Goal: Information Seeking & Learning: Learn about a topic

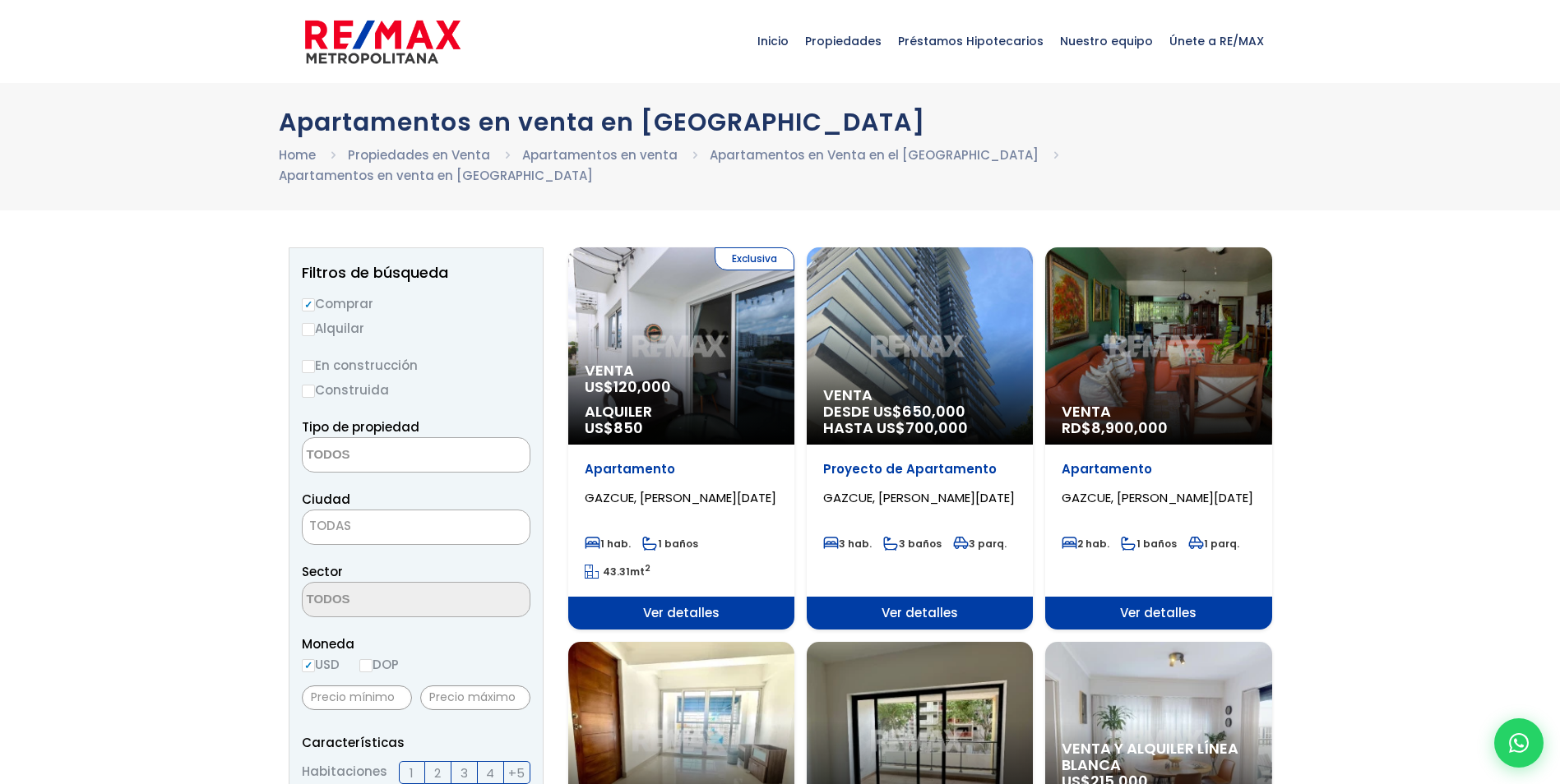
select select
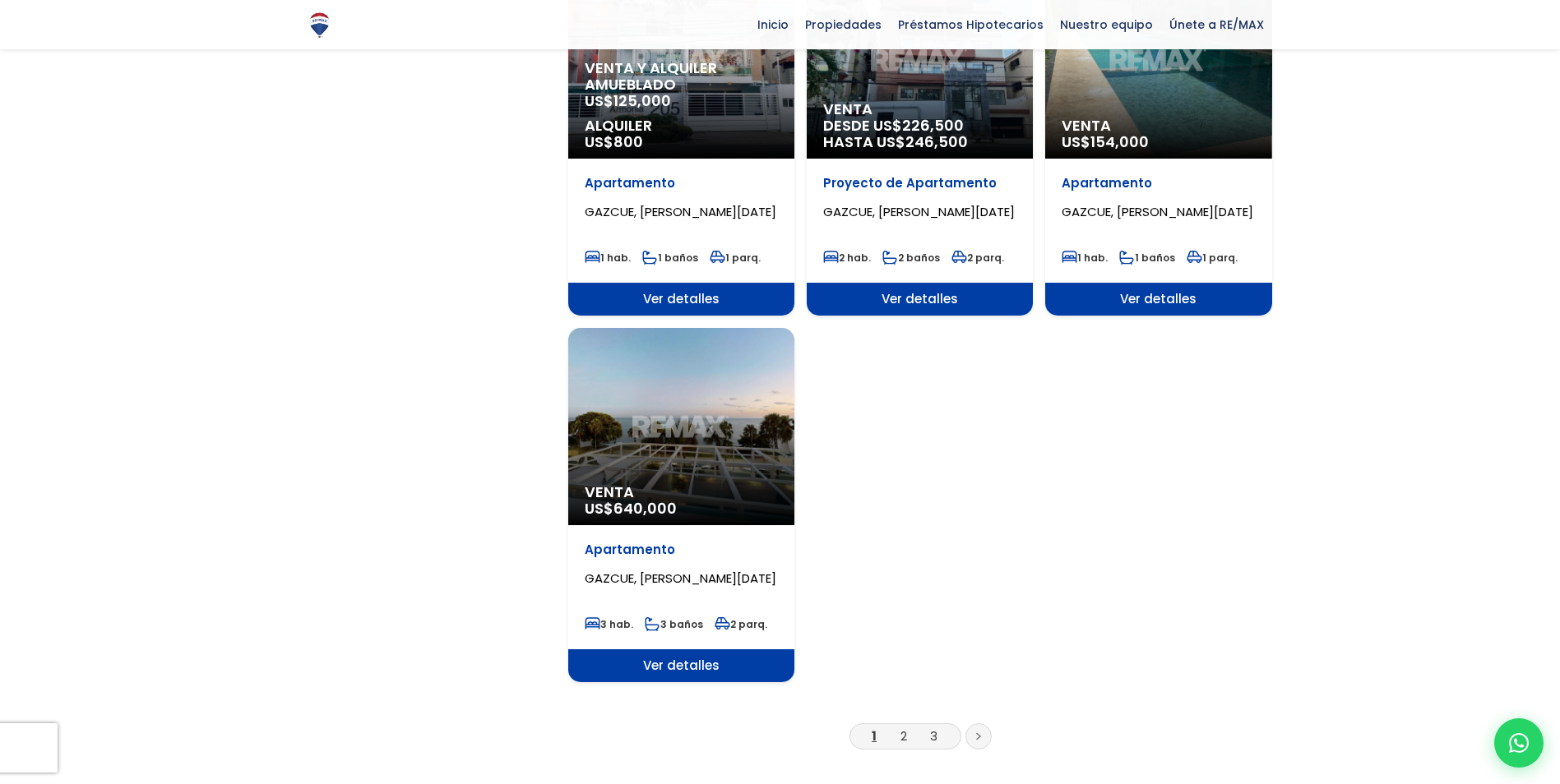
scroll to position [1809, 0]
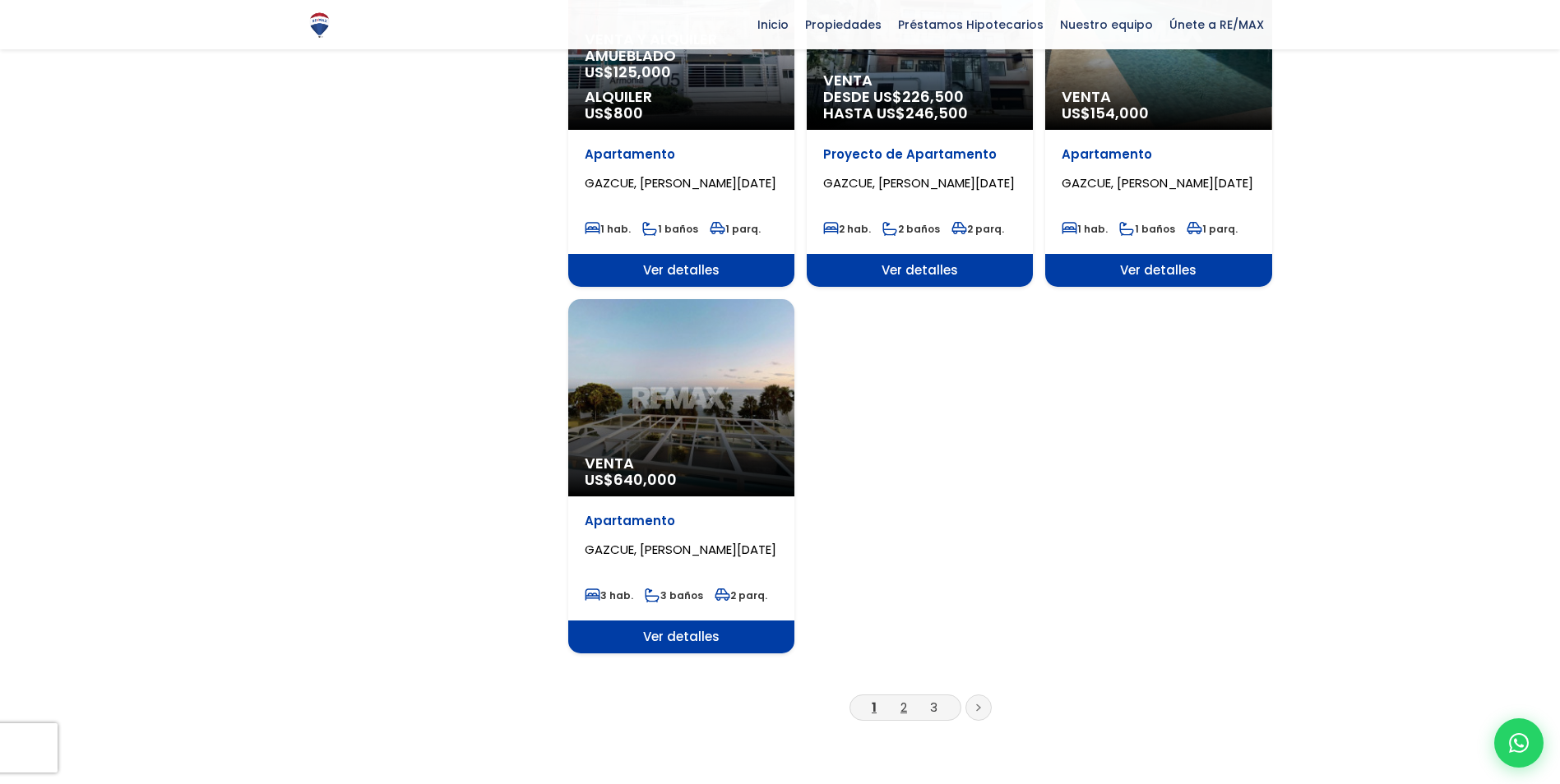
click at [901, 699] on link "2" at bounding box center [904, 707] width 6 height 18
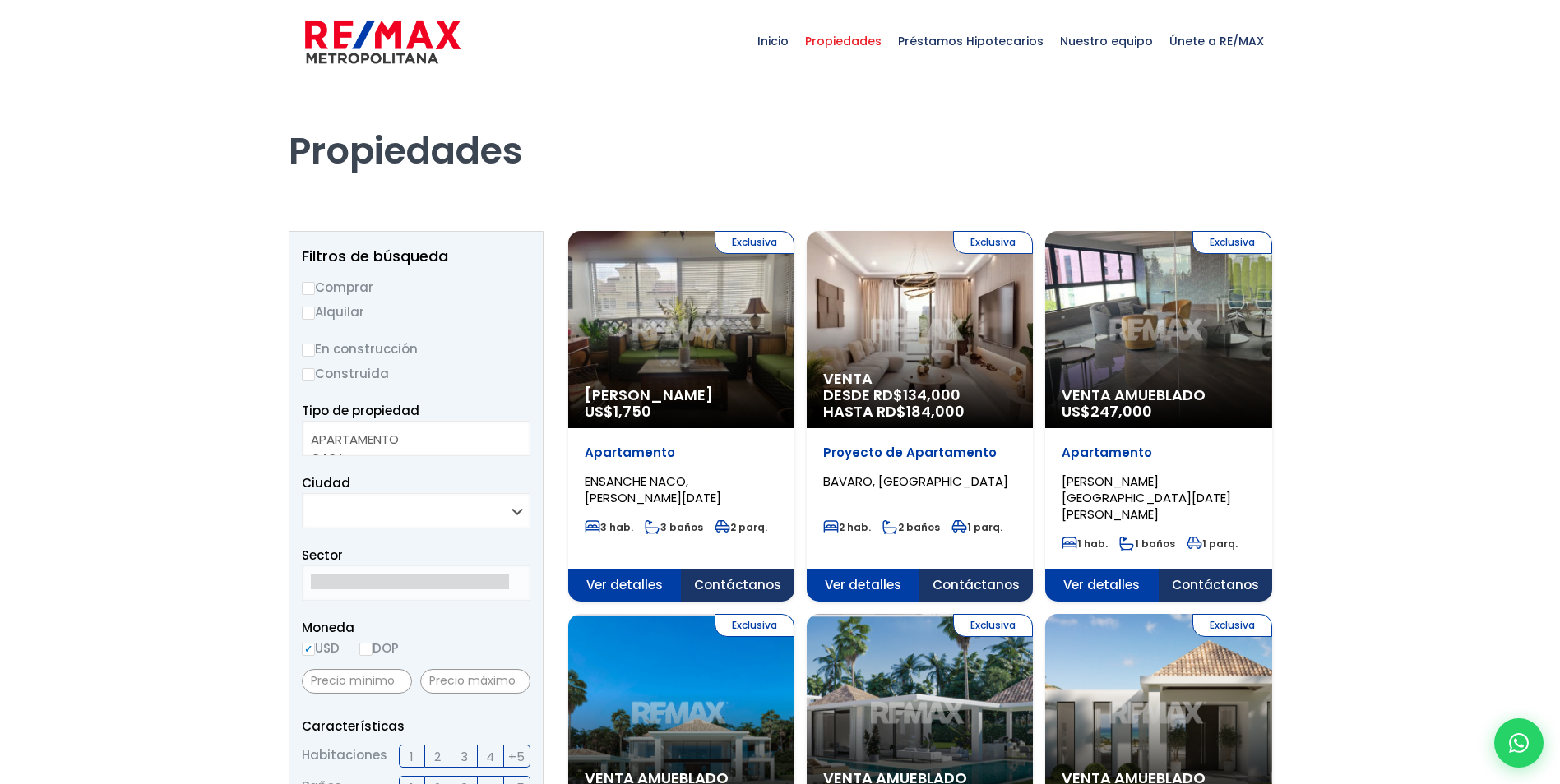
select select
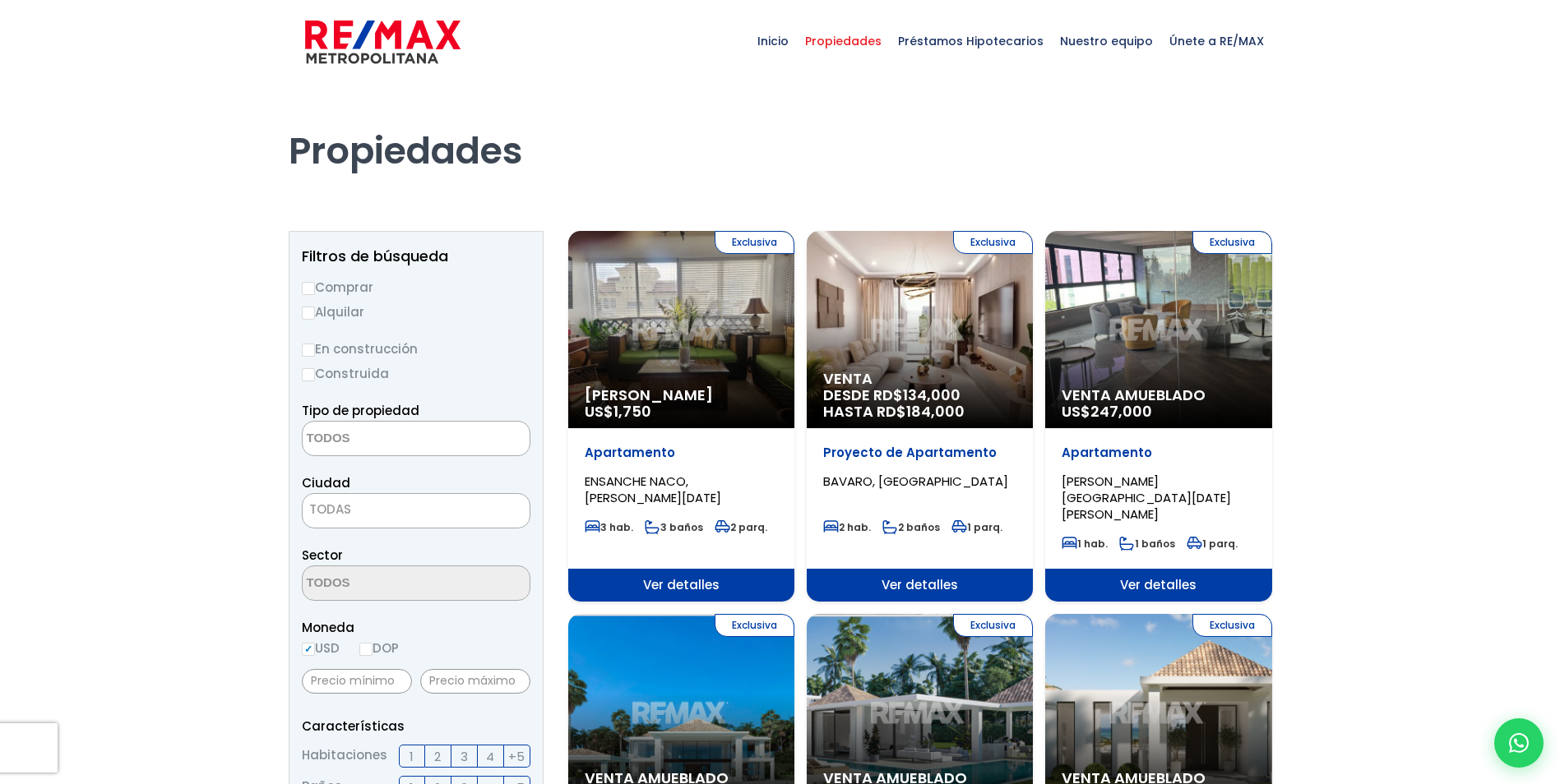
click at [346, 291] on label "Comprar" at bounding box center [416, 287] width 229 height 20
click at [315, 291] on input "Comprar" at bounding box center [308, 289] width 13 height 13
radio input "true"
click at [376, 352] on label "En construcción" at bounding box center [416, 349] width 229 height 20
click at [0, 0] on input "En construcción" at bounding box center [0, 0] width 0 height 0
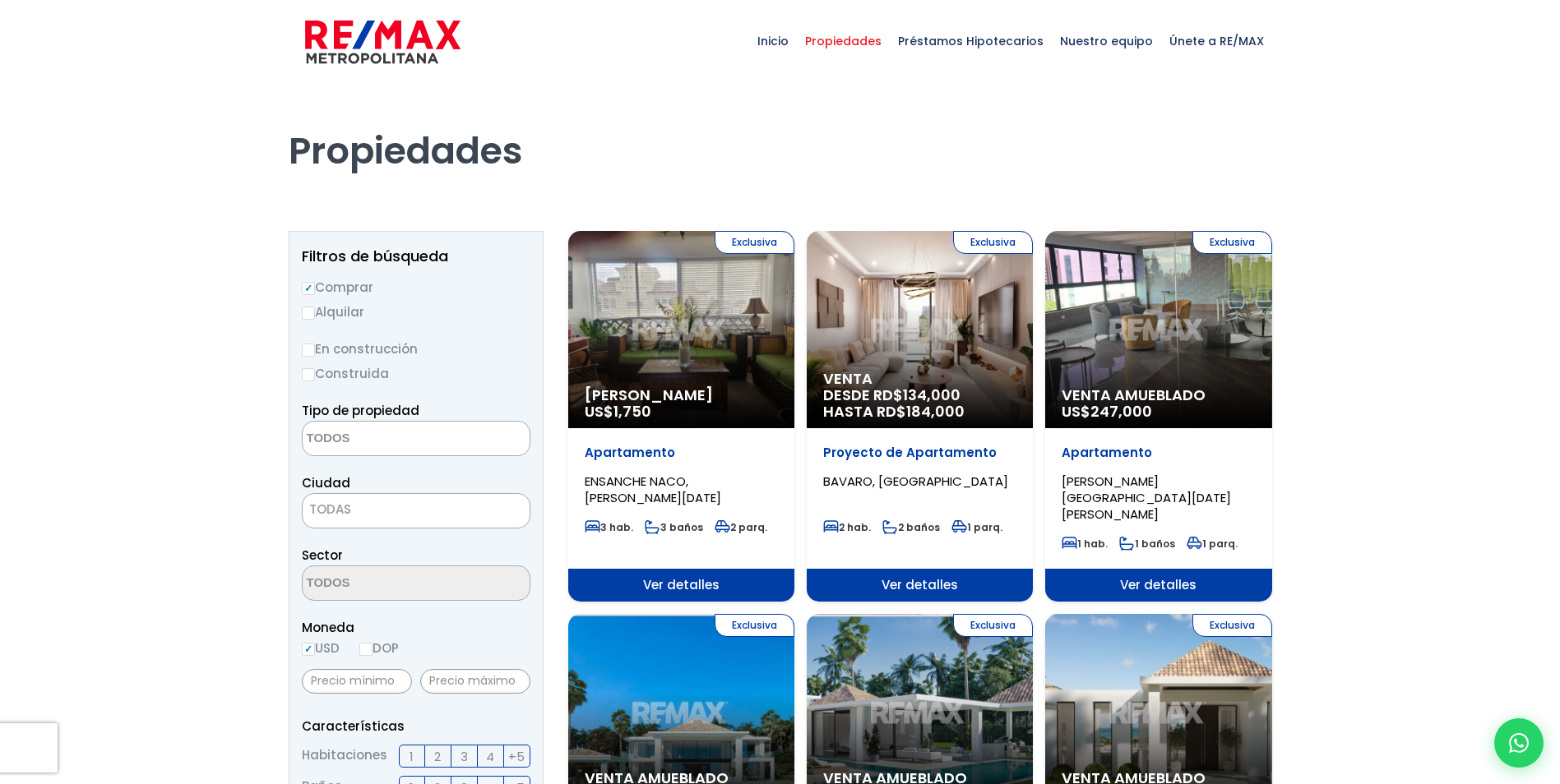
click at [306, 378] on input "Construida" at bounding box center [308, 375] width 13 height 13
radio input "true"
click at [314, 354] on input "En construcción" at bounding box center [308, 350] width 13 height 13
radio input "true"
click at [309, 377] on input "Construida" at bounding box center [308, 375] width 13 height 13
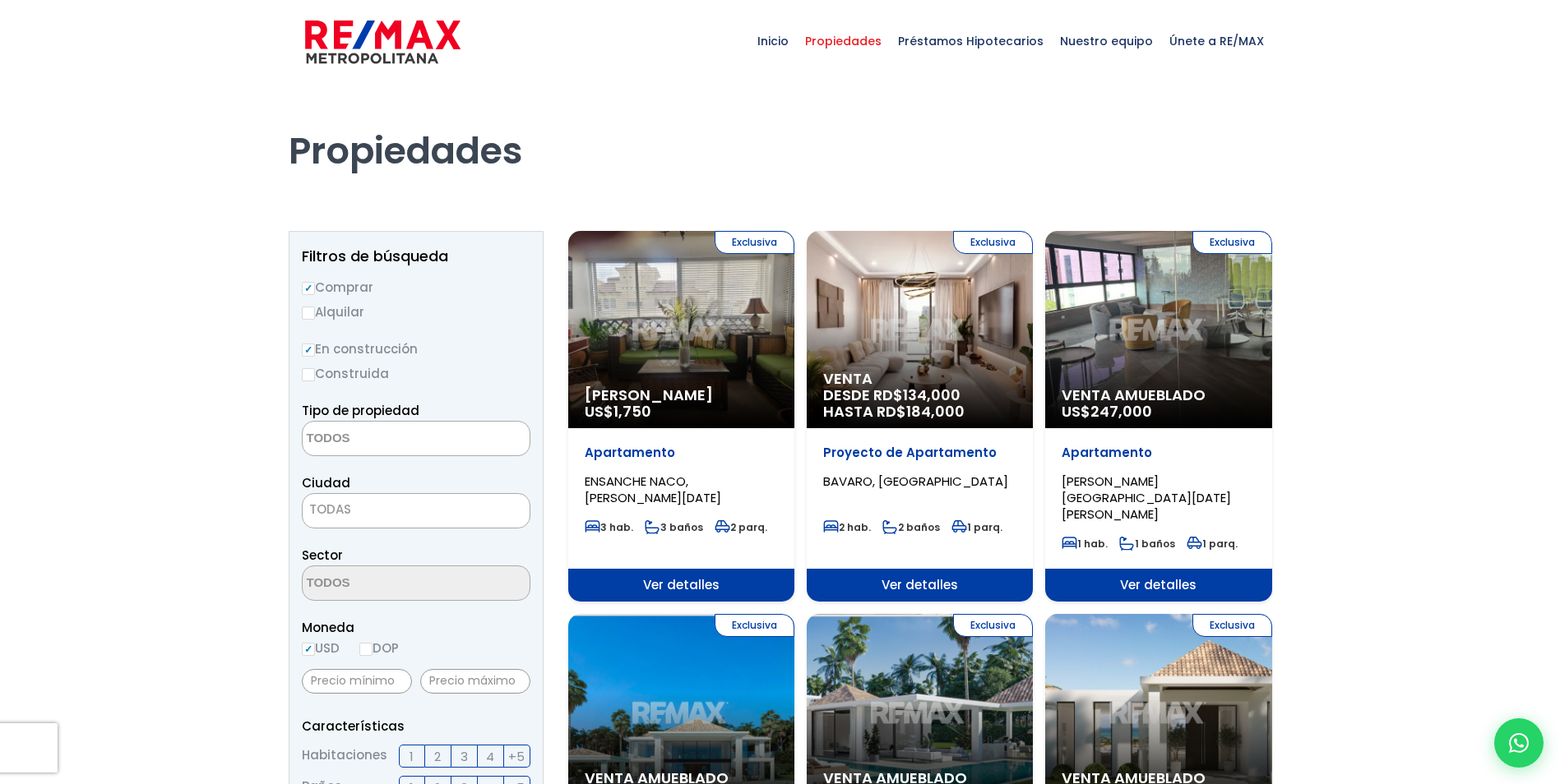
radio input "true"
